Goal: Information Seeking & Learning: Learn about a topic

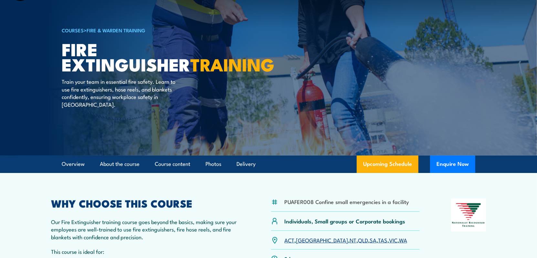
scroll to position [129, 0]
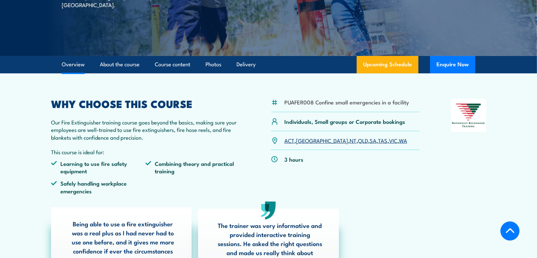
click at [369, 140] on link "SA" at bounding box center [372, 140] width 7 height 8
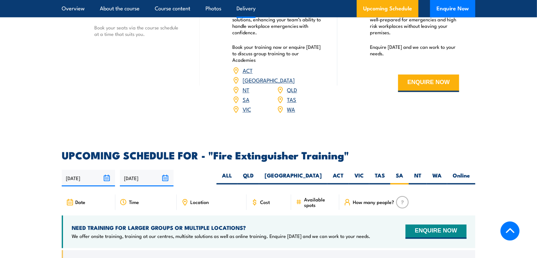
scroll to position [954, 0]
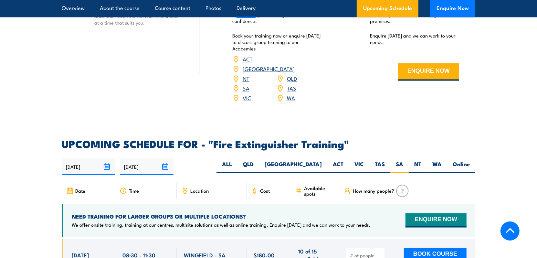
click at [199, 188] on span "Location" at bounding box center [199, 190] width 18 height 5
click at [185, 187] on icon at bounding box center [184, 190] width 7 height 7
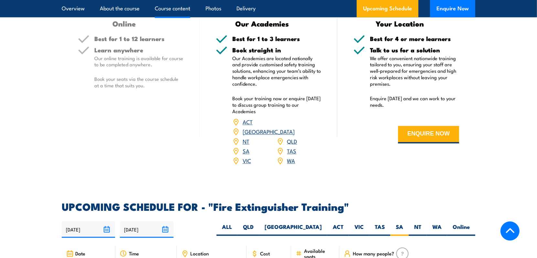
scroll to position [696, 0]
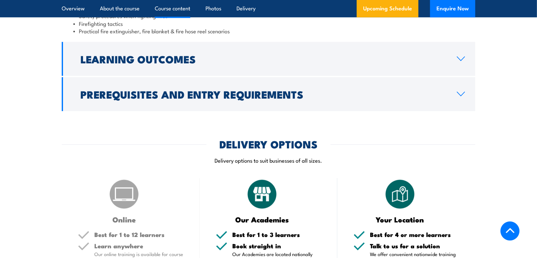
click at [29, 168] on section "DELIVERY OPTIONS Delivery options to suit businesses of all sizes. Online Best …" at bounding box center [268, 254] width 537 height 230
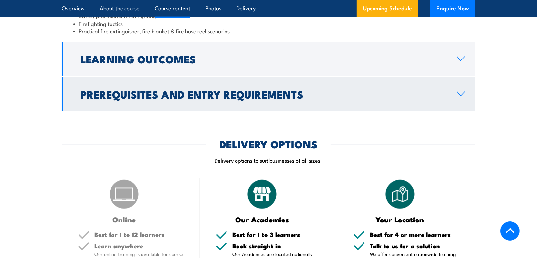
click at [107, 99] on h2 "Prerequisites and Entry Requirements" at bounding box center [263, 93] width 366 height 9
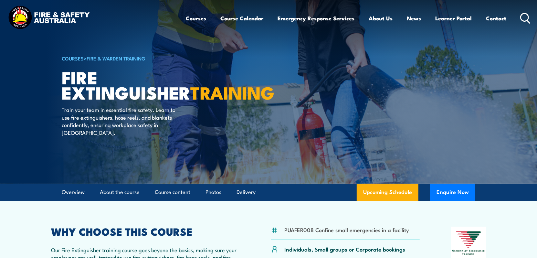
scroll to position [0, 0]
